Goal: Task Accomplishment & Management: Use online tool/utility

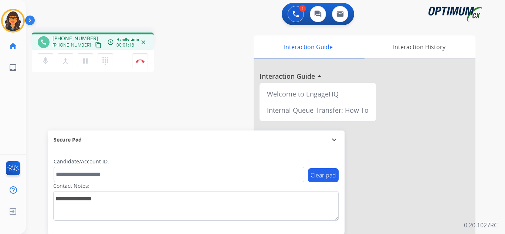
drag, startPoint x: 89, startPoint y: 45, endPoint x: 94, endPoint y: 31, distance: 15.4
click at [95, 45] on mat-icon "content_copy" at bounding box center [98, 45] width 7 height 7
click at [95, 42] on mat-icon "content_copy" at bounding box center [98, 45] width 7 height 7
click at [85, 62] on mat-icon "pause" at bounding box center [85, 61] width 9 height 9
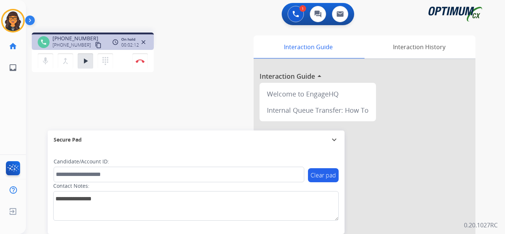
drag, startPoint x: 85, startPoint y: 59, endPoint x: 89, endPoint y: 43, distance: 16.0
click at [85, 59] on mat-icon "play_arrow" at bounding box center [85, 61] width 9 height 9
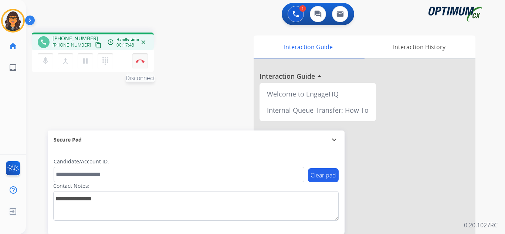
click at [141, 60] on img at bounding box center [140, 61] width 9 height 4
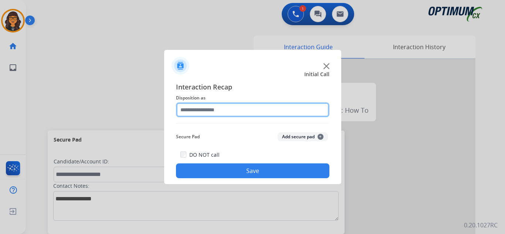
click at [210, 107] on input "text" at bounding box center [252, 109] width 153 height 15
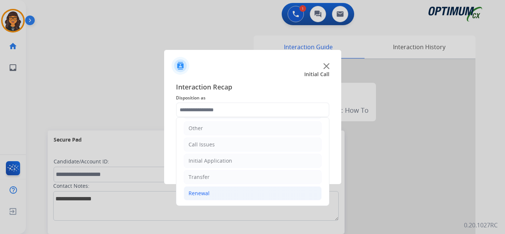
click at [205, 193] on div "Renewal" at bounding box center [198, 193] width 21 height 7
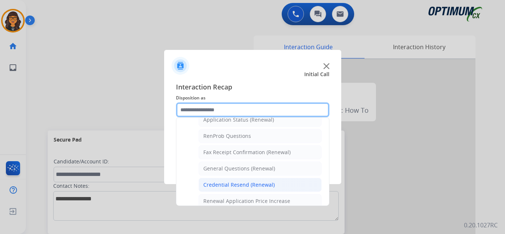
scroll to position [198, 0]
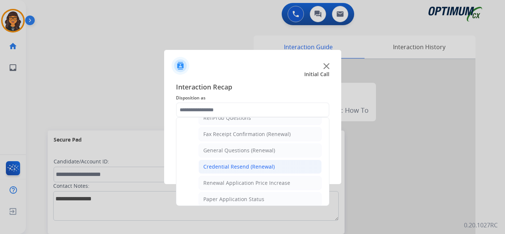
click at [231, 167] on div "Credential Resend (Renewal)" at bounding box center [238, 166] width 71 height 7
type input "**********"
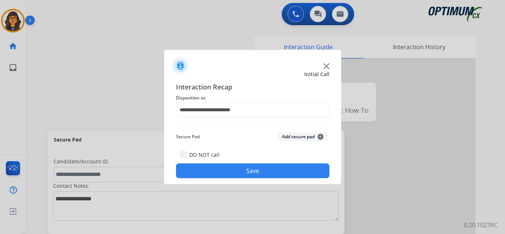
click at [232, 167] on button "Save" at bounding box center [252, 170] width 153 height 15
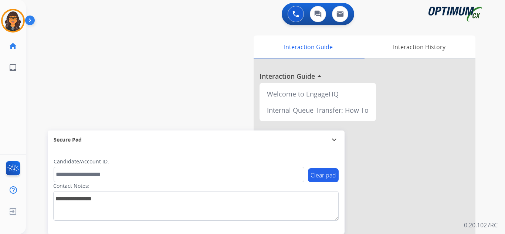
drag, startPoint x: 18, startPoint y: 19, endPoint x: 27, endPoint y: 20, distance: 8.9
click at [18, 19] on img at bounding box center [13, 20] width 21 height 21
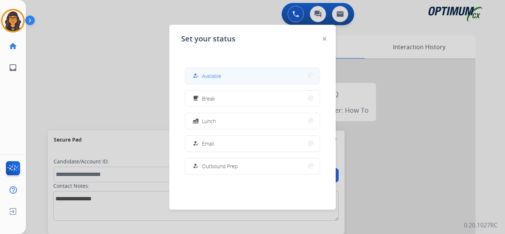
click at [212, 74] on span "Available" at bounding box center [212, 76] width 20 height 8
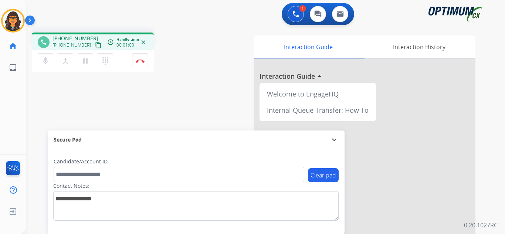
click at [95, 48] on mat-icon "content_copy" at bounding box center [98, 45] width 7 height 7
click at [139, 61] on img at bounding box center [140, 61] width 9 height 4
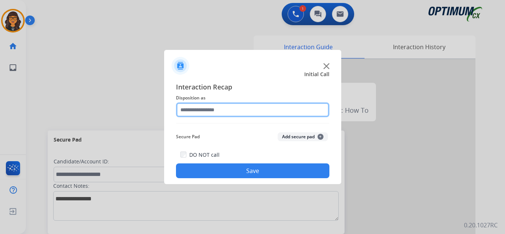
click at [204, 115] on input "text" at bounding box center [252, 109] width 153 height 15
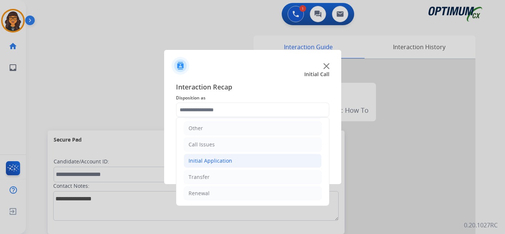
click at [219, 158] on div "Initial Application" at bounding box center [210, 160] width 44 height 7
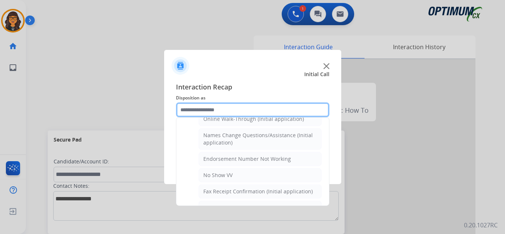
scroll to position [152, 0]
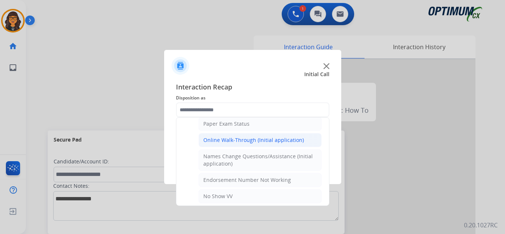
click at [248, 144] on li "Online Walk-Through (Initial application)" at bounding box center [259, 140] width 123 height 14
type input "**********"
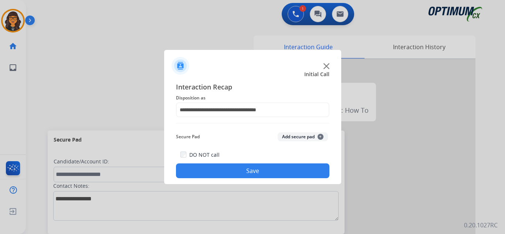
drag, startPoint x: 249, startPoint y: 175, endPoint x: 235, endPoint y: 157, distance: 22.4
click at [249, 174] on button "Save" at bounding box center [252, 170] width 153 height 15
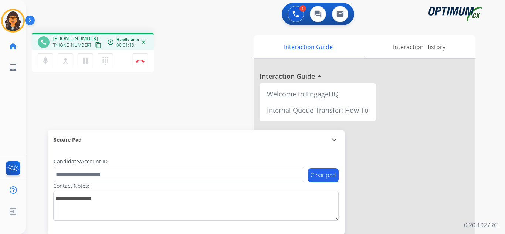
drag, startPoint x: 89, startPoint y: 42, endPoint x: 91, endPoint y: 32, distance: 10.5
click at [95, 42] on mat-icon "content_copy" at bounding box center [98, 45] width 7 height 7
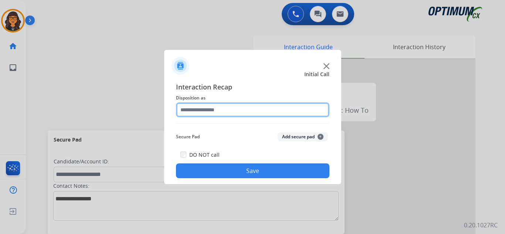
click at [187, 107] on input "text" at bounding box center [252, 109] width 153 height 15
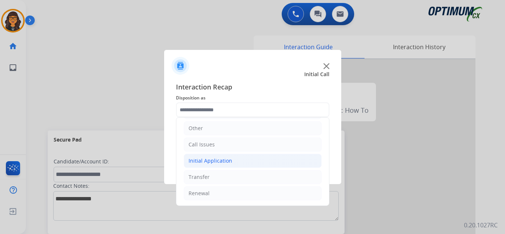
click at [223, 163] on div "Initial Application" at bounding box center [210, 160] width 44 height 7
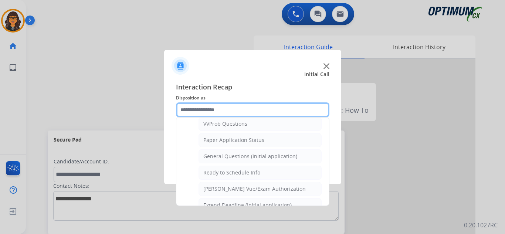
scroll to position [420, 0]
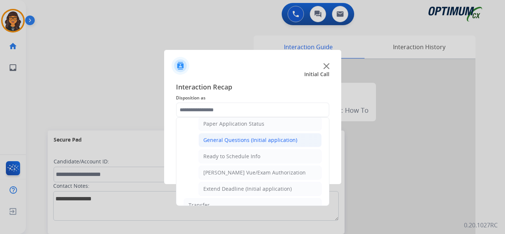
click at [261, 144] on li "General Questions (Initial application)" at bounding box center [259, 140] width 123 height 14
type input "**********"
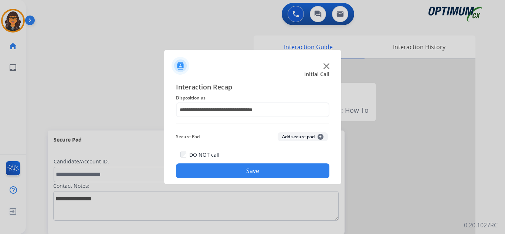
click at [270, 167] on button "Save" at bounding box center [252, 170] width 153 height 15
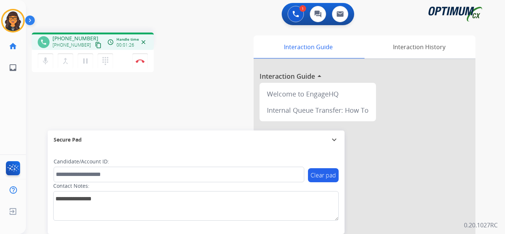
click at [95, 47] on mat-icon "content_copy" at bounding box center [98, 45] width 7 height 7
click at [138, 61] on img at bounding box center [140, 61] width 9 height 4
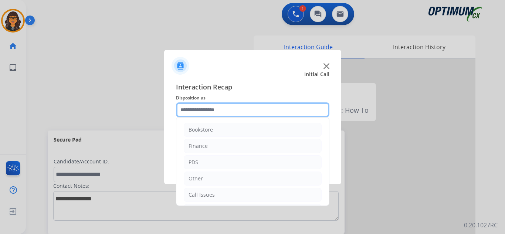
click at [211, 110] on input "text" at bounding box center [252, 109] width 153 height 15
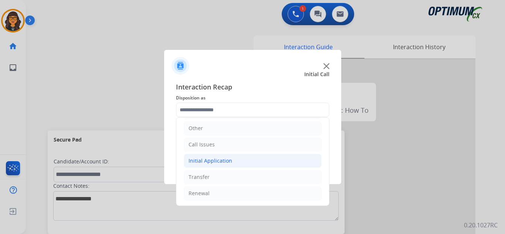
click at [223, 158] on div "Initial Application" at bounding box center [210, 160] width 44 height 7
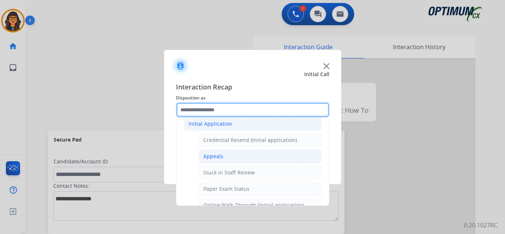
scroll to position [124, 0]
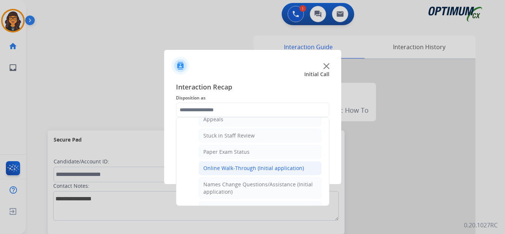
click at [243, 163] on li "Online Walk-Through (Initial application)" at bounding box center [259, 168] width 123 height 14
type input "**********"
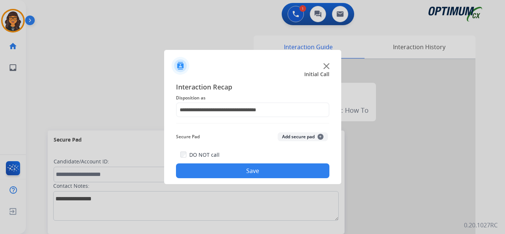
click at [247, 165] on button "Save" at bounding box center [252, 170] width 153 height 15
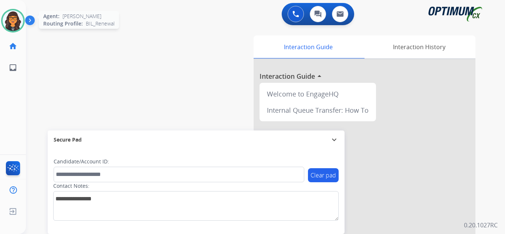
click at [7, 20] on img at bounding box center [13, 20] width 21 height 21
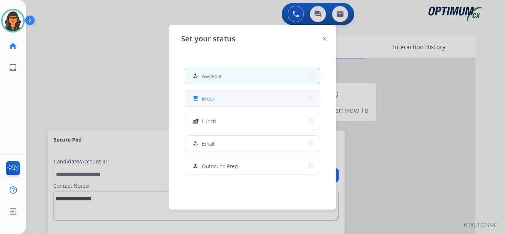
click at [206, 95] on span "Break" at bounding box center [208, 99] width 13 height 8
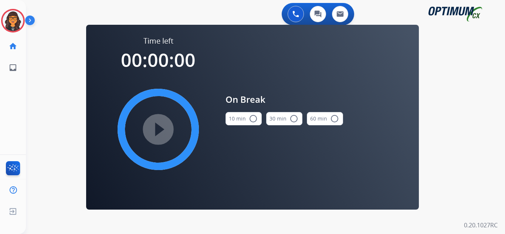
drag, startPoint x: 234, startPoint y: 119, endPoint x: 222, endPoint y: 119, distance: 12.6
click at [233, 119] on button "10 min radio_button_unchecked" at bounding box center [243, 118] width 36 height 13
click at [163, 125] on mat-icon "play_circle_filled" at bounding box center [158, 129] width 9 height 9
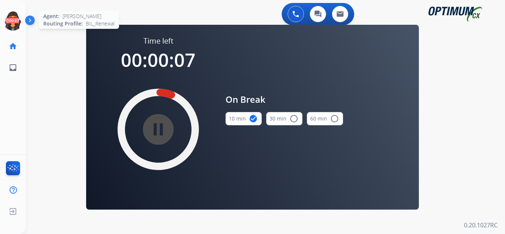
click at [16, 23] on icon at bounding box center [13, 21] width 24 height 24
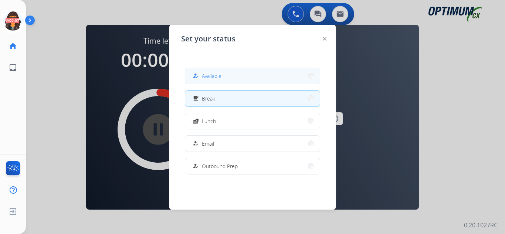
click at [221, 77] on span "Available" at bounding box center [212, 76] width 20 height 8
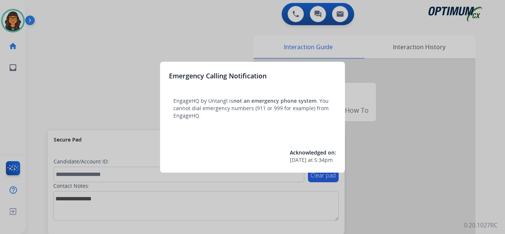
click at [55, 14] on div at bounding box center [252, 117] width 505 height 234
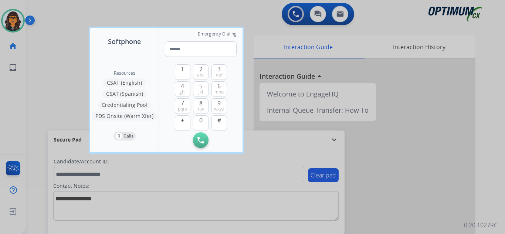
click at [55, 14] on div at bounding box center [252, 117] width 505 height 234
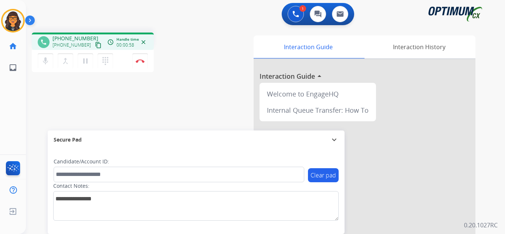
click at [95, 44] on mat-icon "content_copy" at bounding box center [98, 45] width 7 height 7
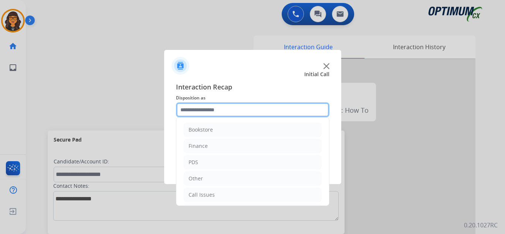
click at [212, 112] on input "text" at bounding box center [252, 109] width 153 height 15
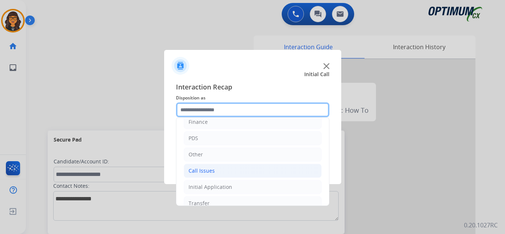
scroll to position [37, 0]
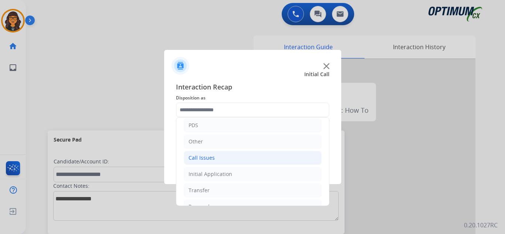
click at [204, 160] on div "Call Issues" at bounding box center [201, 157] width 26 height 7
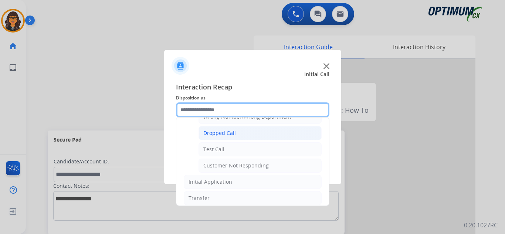
scroll to position [111, 0]
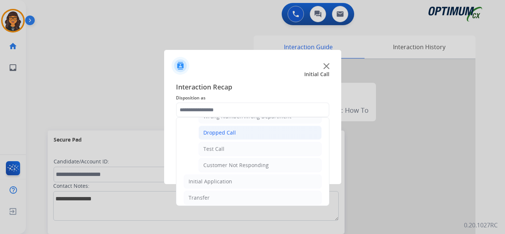
click at [233, 133] on div "Dropped Call" at bounding box center [219, 132] width 33 height 7
type input "**********"
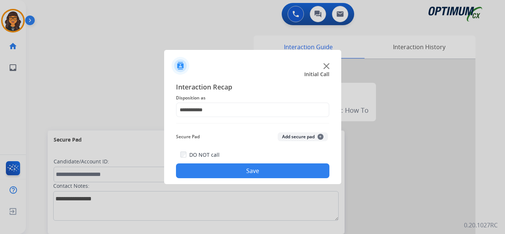
click at [231, 171] on button "Save" at bounding box center [252, 170] width 153 height 15
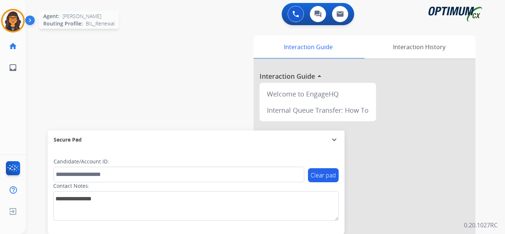
click at [14, 19] on img at bounding box center [13, 20] width 21 height 21
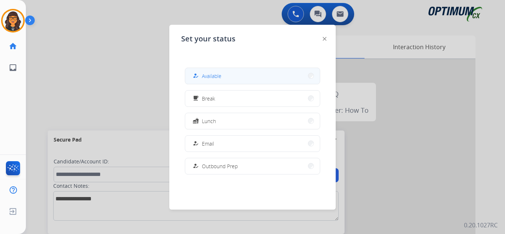
click at [203, 72] on div "how_to_reg Available" at bounding box center [206, 75] width 30 height 9
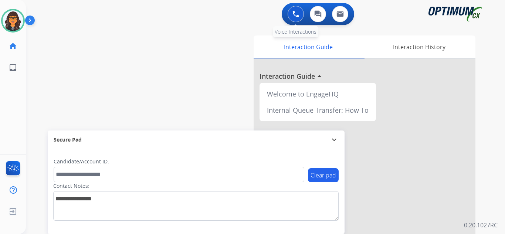
click at [293, 13] on img at bounding box center [295, 14] width 7 height 7
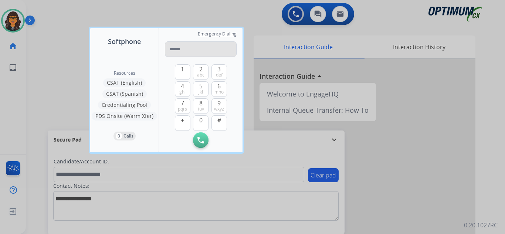
click at [221, 48] on input "tel" at bounding box center [201, 49] width 72 height 16
type input "**********"
click at [199, 143] on img at bounding box center [200, 140] width 7 height 7
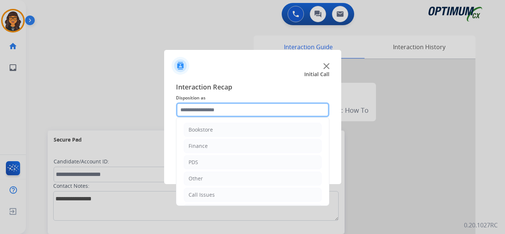
click at [208, 109] on input "text" at bounding box center [252, 109] width 153 height 15
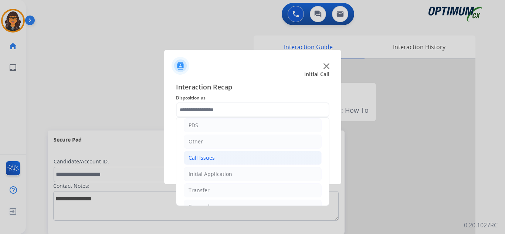
click at [202, 163] on li "Call Issues" at bounding box center [253, 158] width 138 height 14
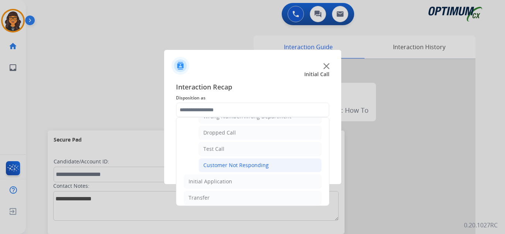
click at [220, 167] on div "Customer Not Responding" at bounding box center [235, 164] width 65 height 7
type input "**********"
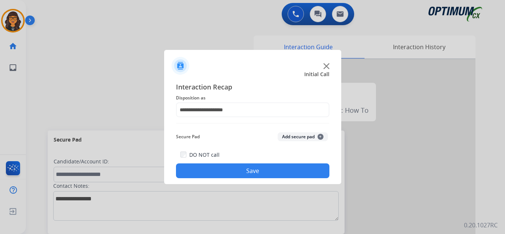
click at [220, 160] on div "DO NOT call Save" at bounding box center [252, 164] width 153 height 28
click at [215, 173] on button "Save" at bounding box center [252, 170] width 153 height 15
